Goal: Information Seeking & Learning: Learn about a topic

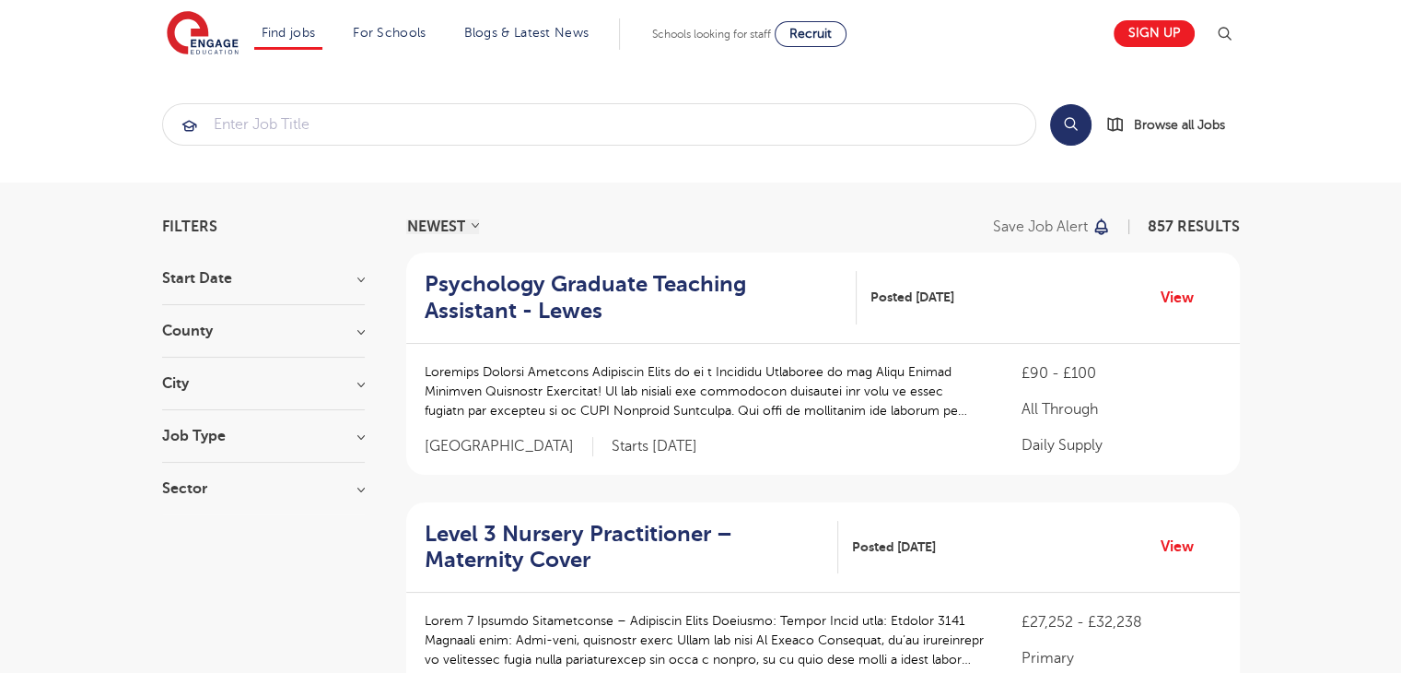
click at [359, 329] on h3 "County" at bounding box center [263, 330] width 203 height 15
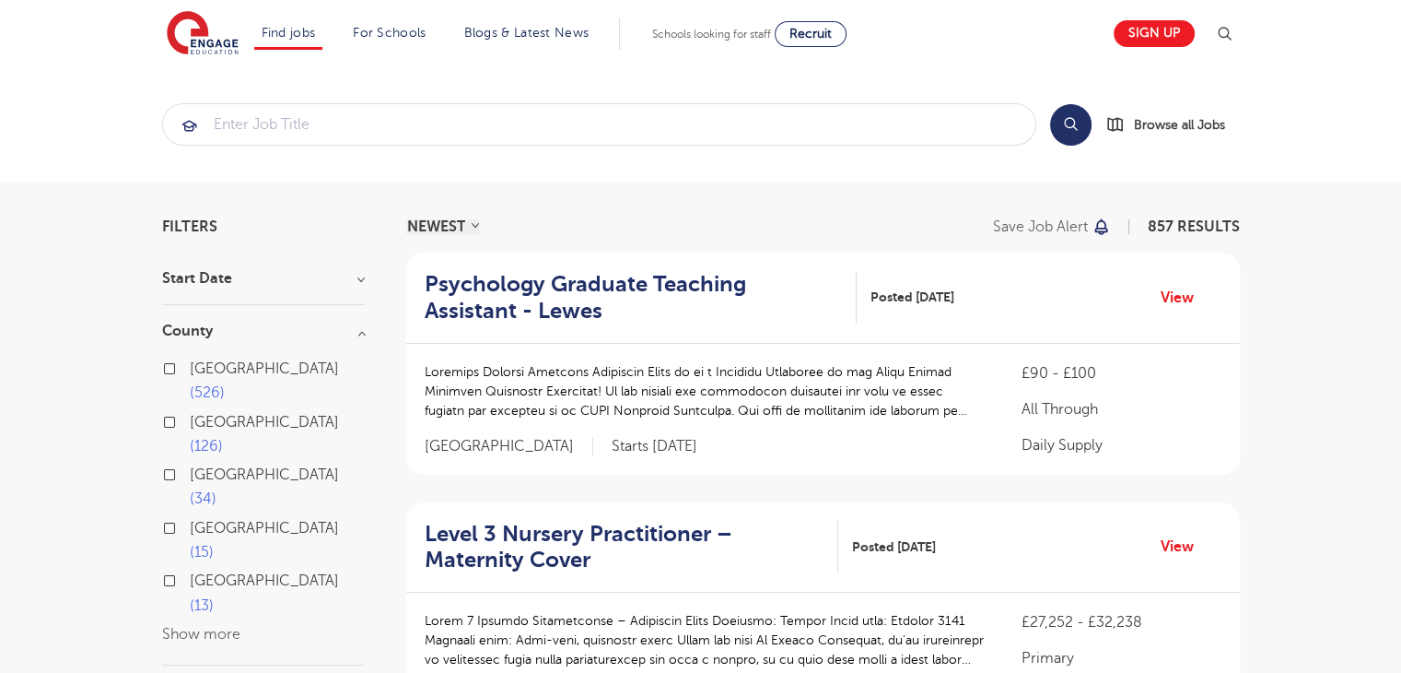
click at [225, 384] on span "526" at bounding box center [207, 392] width 35 height 17
click at [202, 369] on input "London 526" at bounding box center [196, 366] width 12 height 12
checkbox input "true"
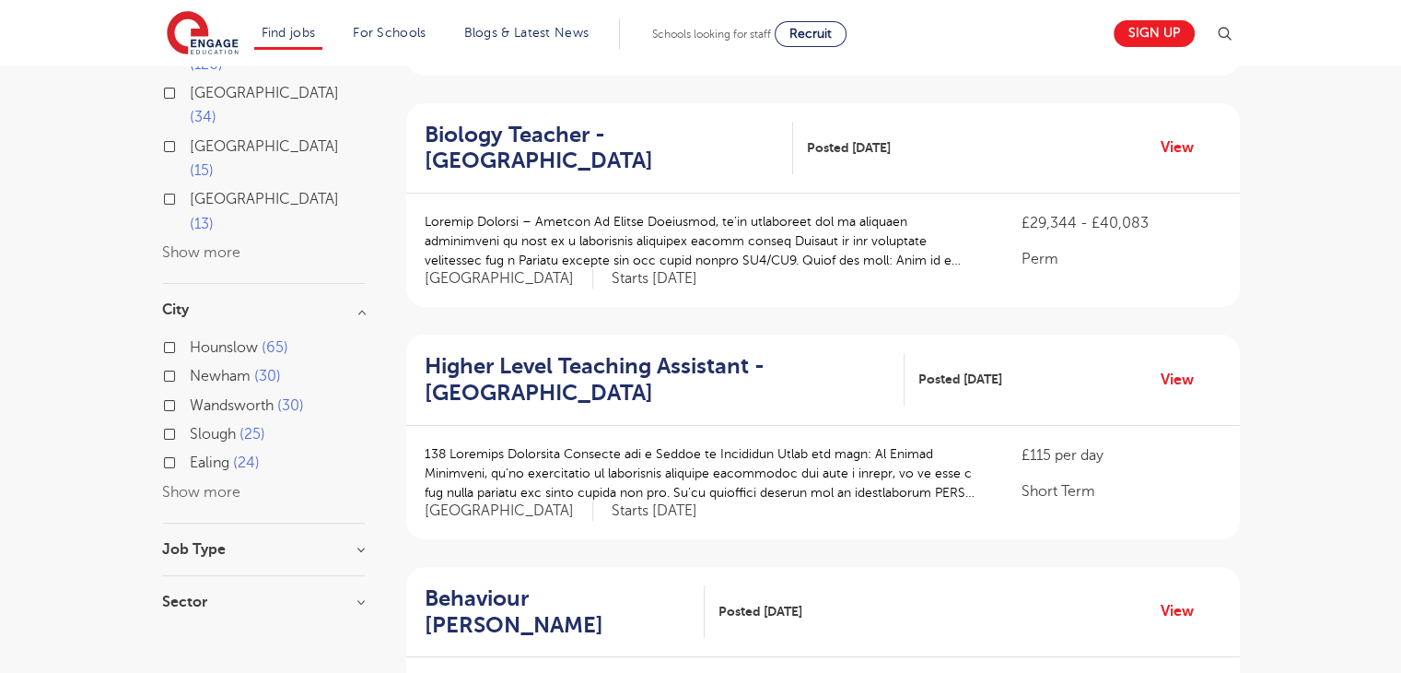
scroll to position [405, 0]
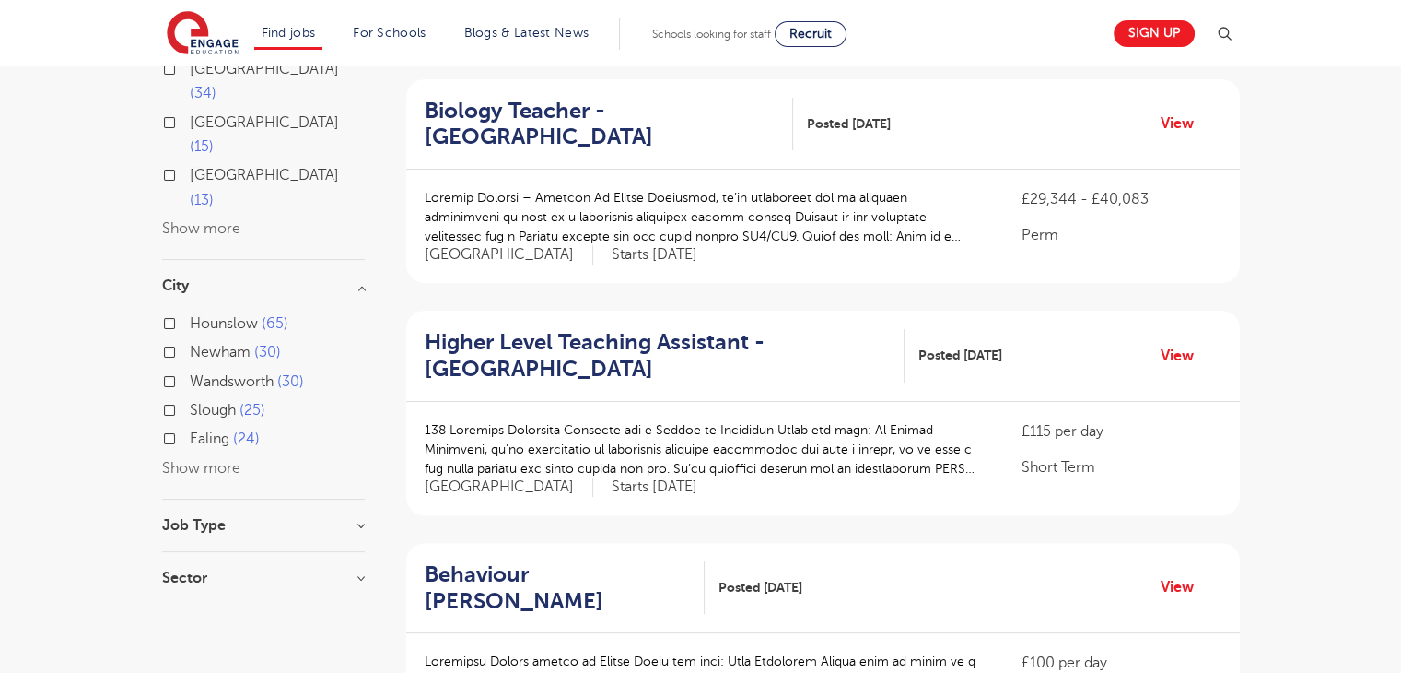
click at [287, 518] on h3 "Job Type" at bounding box center [263, 525] width 203 height 15
click at [270, 589] on h3 "Sector" at bounding box center [263, 596] width 203 height 15
click at [263, 622] on label "Long Term 375" at bounding box center [244, 634] width 108 height 24
click at [202, 626] on input "Long Term 375" at bounding box center [196, 632] width 12 height 12
checkbox input "true"
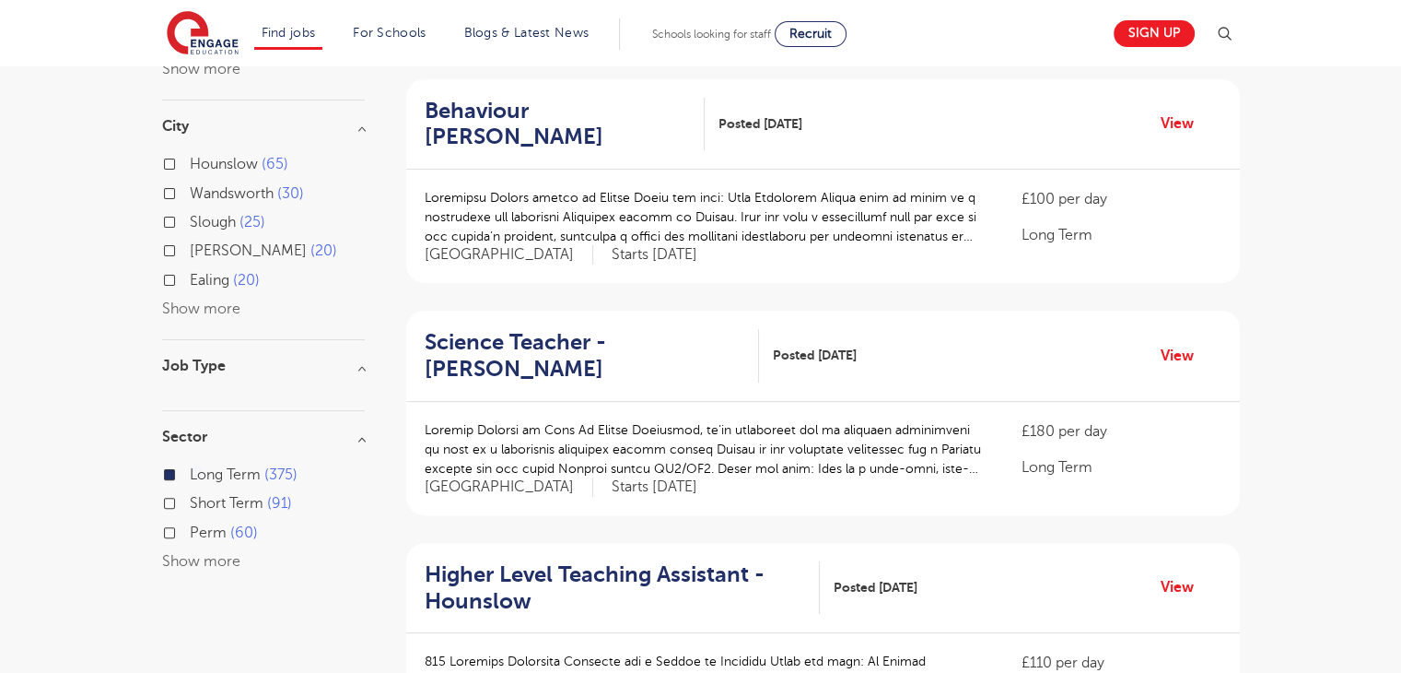
click at [221, 521] on label "Perm 60" at bounding box center [224, 533] width 68 height 24
click at [202, 524] on input "Perm 60" at bounding box center [196, 530] width 12 height 12
checkbox input "true"
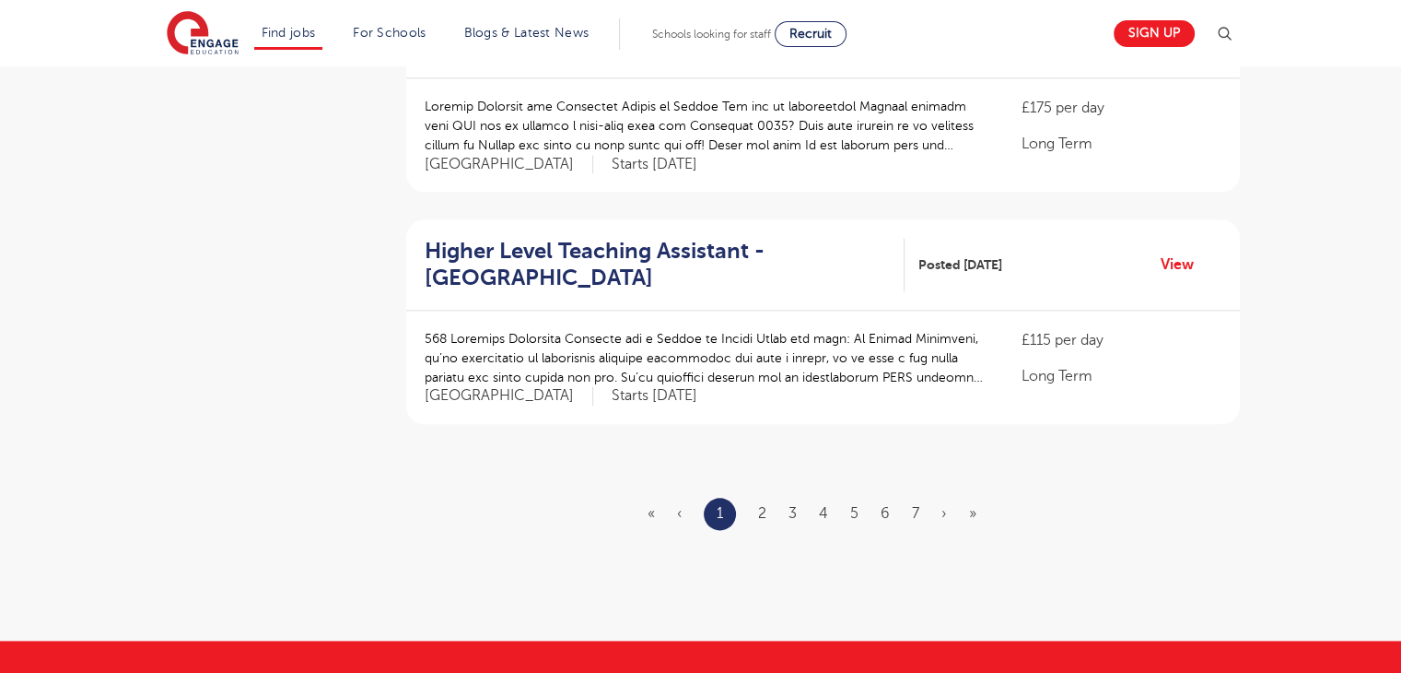
scroll to position [2134, 0]
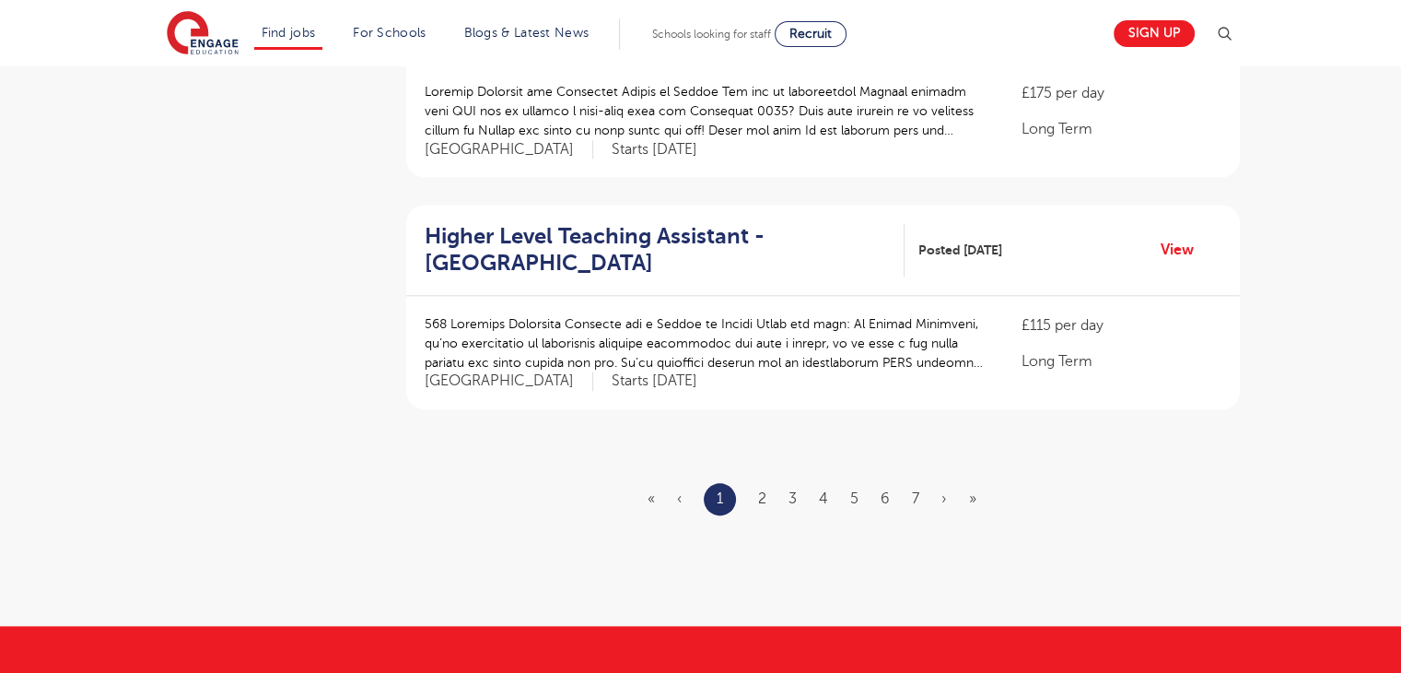
click at [756, 483] on ul "« ‹ 1 2 3 4 5 6 7 › »" at bounding box center [823, 499] width 351 height 32
click at [765, 490] on link "2" at bounding box center [762, 498] width 8 height 17
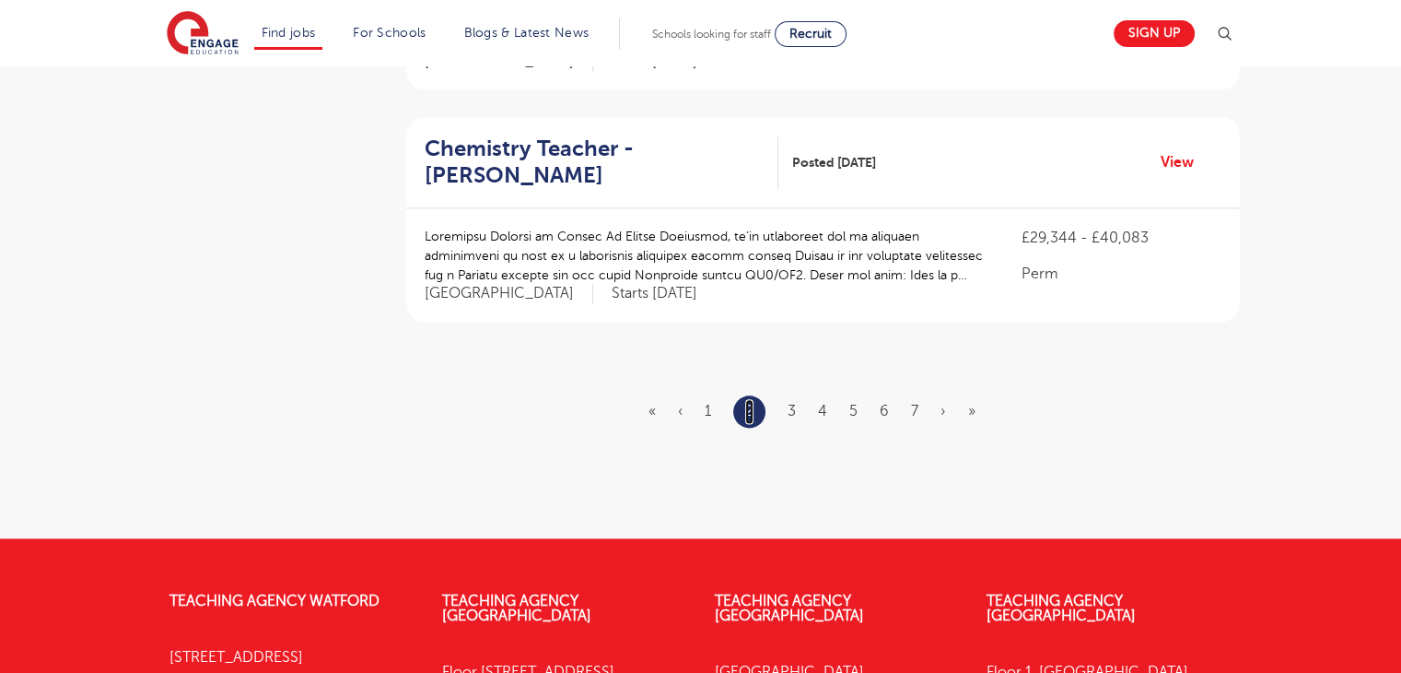
scroll to position [2262, 0]
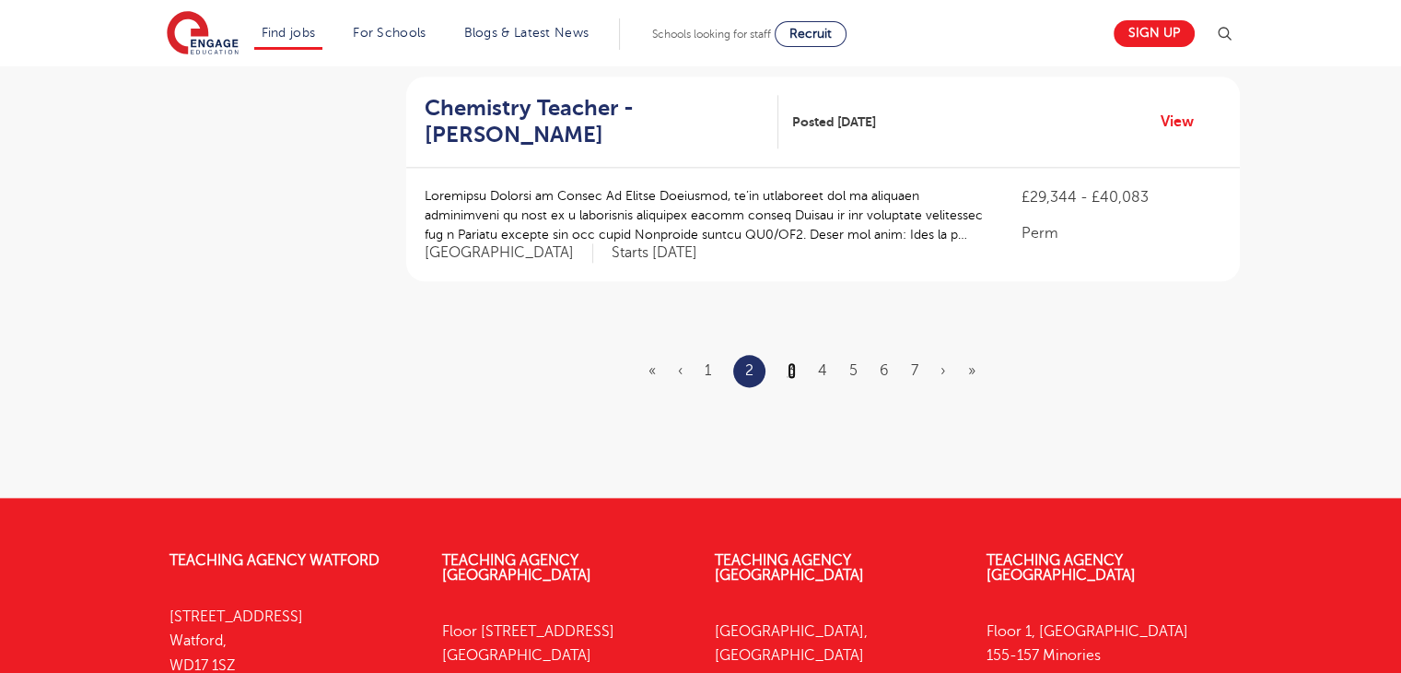
click at [793, 362] on link "3" at bounding box center [792, 370] width 8 height 17
